Goal: Information Seeking & Learning: Find specific fact

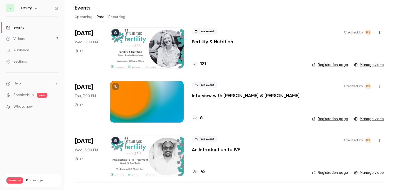
scroll to position [26, 0]
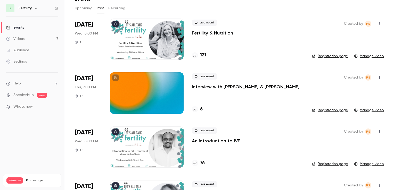
click at [133, 133] on div at bounding box center [147, 147] width 74 height 41
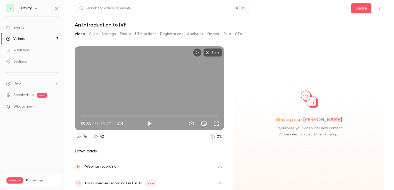
click at [307, 146] on button "Get started" at bounding box center [309, 150] width 33 height 12
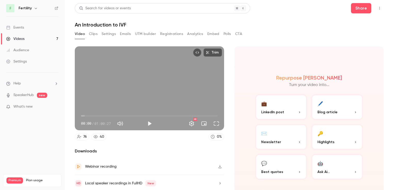
click at [276, 168] on button "💬 Best quotes" at bounding box center [281, 167] width 52 height 26
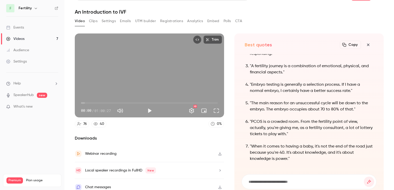
scroll to position [17, 0]
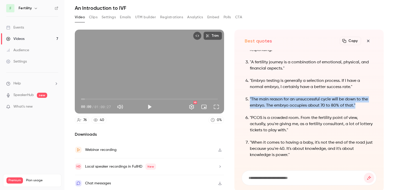
drag, startPoint x: 355, startPoint y: 105, endPoint x: 248, endPoint y: 100, distance: 106.9
click at [250, 100] on p ""The main reason for an unsuccessful cycle will be down to the embryo. The embr…" at bounding box center [312, 103] width 124 height 12
copy p ""The main reason for an unsuccessful cycle will be down to the embryo. The embr…"
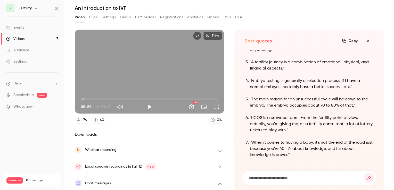
click at [308, 71] on ol ""We're here every month, completely free of charge, with a new and wonderful ex…" at bounding box center [309, 84] width 129 height 149
click at [106, 18] on button "Settings" at bounding box center [109, 17] width 14 height 8
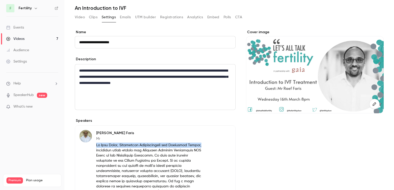
drag, startPoint x: 200, startPoint y: 145, endPoint x: 97, endPoint y: 146, distance: 103.2
copy p "[PERSON_NAME], Consultant Gynaecologist and Fertility Expert,"
